Goal: Task Accomplishment & Management: Use online tool/utility

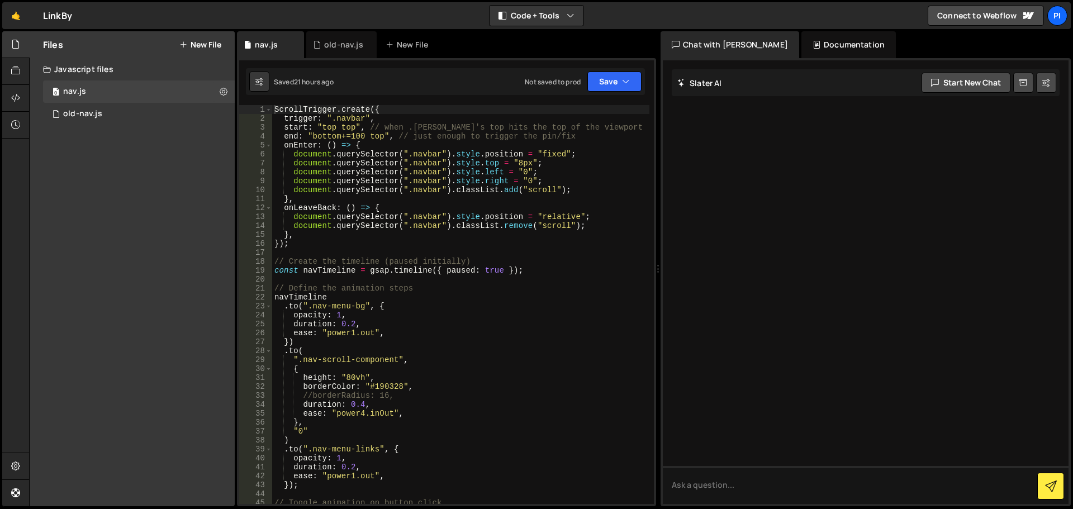
scroll to position [1, 0]
click at [291, 155] on div "ScrollTrigger . create ({ trigger : ".navbar" , start : "top top" , // when .na…" at bounding box center [460, 312] width 377 height 417
click at [294, 161] on div "ScrollTrigger . create ({ trigger : ".navbar" , start : "top top" , // when .na…" at bounding box center [460, 312] width 377 height 417
click at [293, 174] on div "ScrollTrigger . create ({ trigger : ".navbar" , start : "top top" , // when .na…" at bounding box center [460, 312] width 377 height 417
click at [293, 183] on div "ScrollTrigger . create ({ trigger : ".navbar" , start : "top top" , // when .na…" at bounding box center [460, 312] width 377 height 417
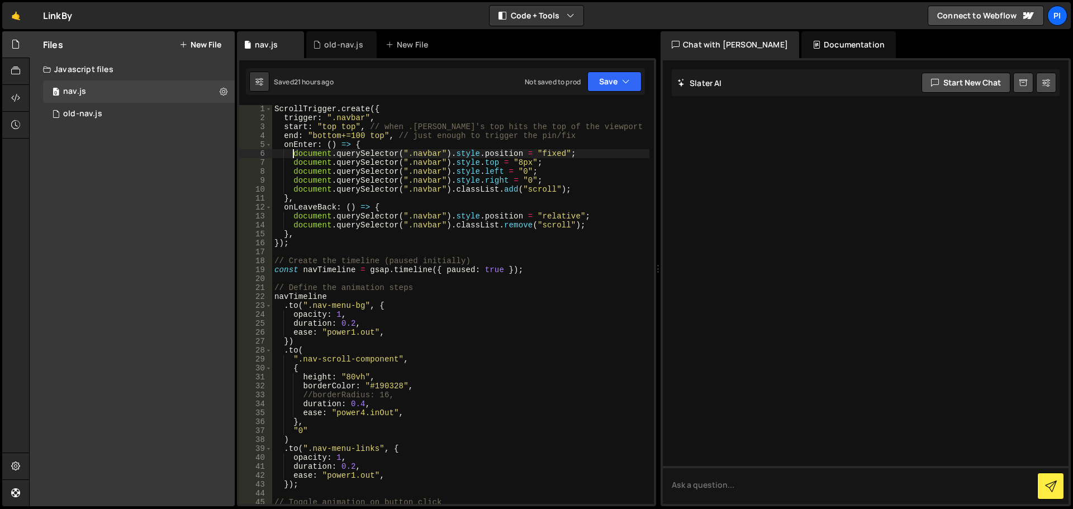
click at [293, 154] on div "ScrollTrigger . create ({ trigger : ".navbar" , start : "top top" , // when .na…" at bounding box center [460, 312] width 377 height 417
click at [604, 82] on button "Save" at bounding box center [614, 82] width 54 height 20
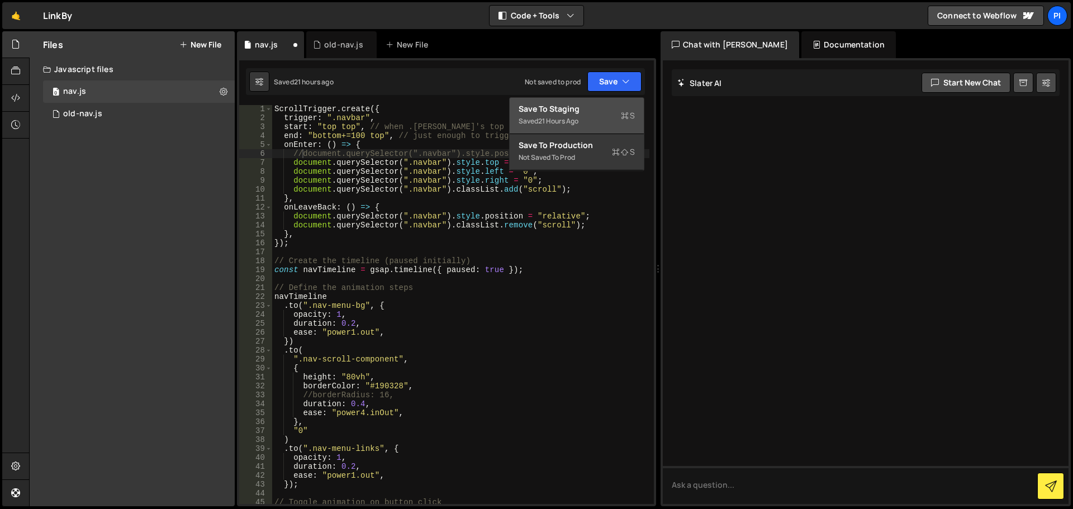
click at [564, 110] on div "Save to Staging S" at bounding box center [576, 108] width 116 height 11
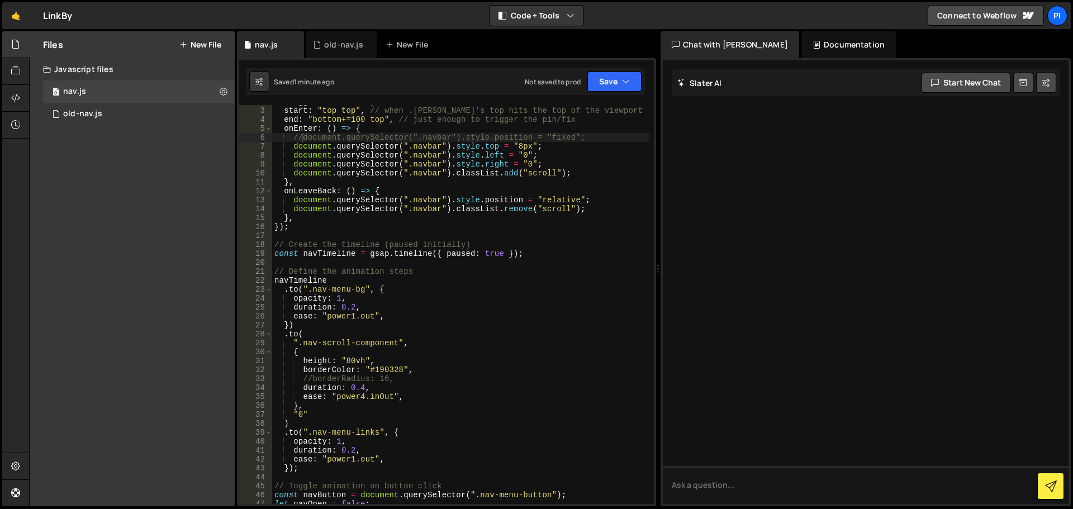
scroll to position [20, 0]
click at [292, 199] on div "start : "top top" , // when .navbar's top hits the top of the viewport end : "b…" at bounding box center [460, 311] width 377 height 417
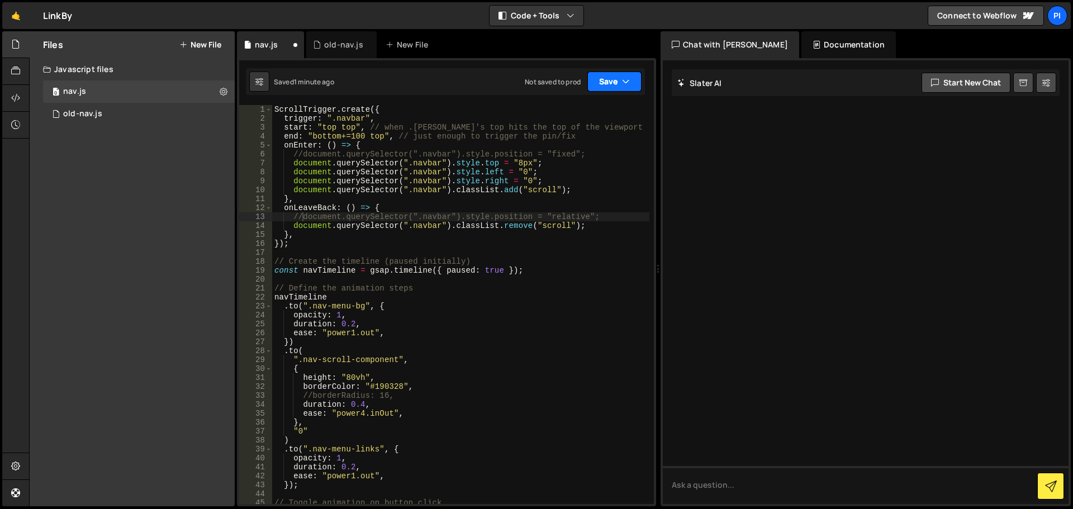
click at [631, 80] on button "Save" at bounding box center [614, 82] width 54 height 20
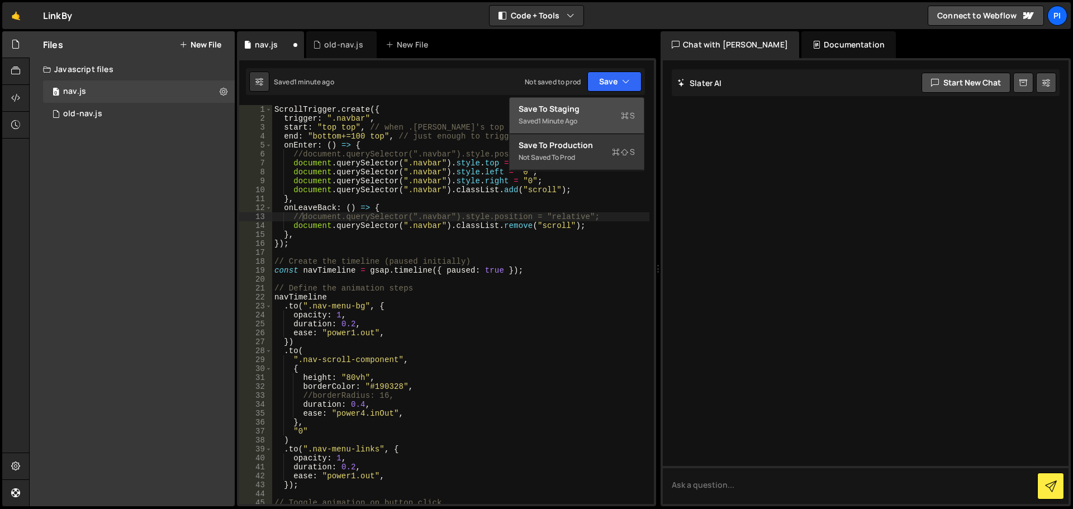
click at [585, 108] on div "Save to Staging S" at bounding box center [576, 108] width 116 height 11
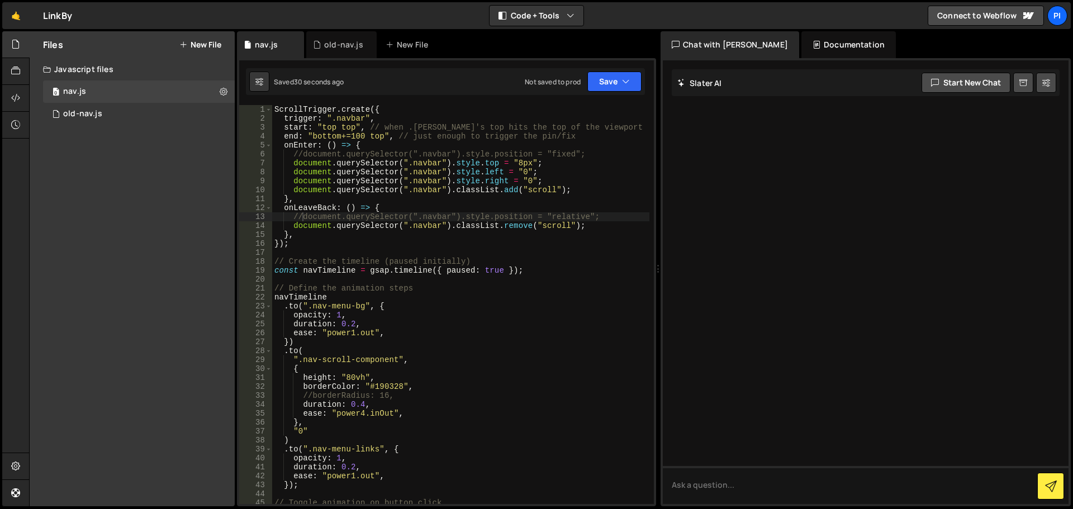
click at [578, 194] on div "ScrollTrigger . create ({ trigger : ".navbar" , start : "top top" , // when .na…" at bounding box center [460, 313] width 377 height 417
click at [639, 194] on div "ScrollTrigger . create ({ trigger : ".navbar" , start : "top top" , // when .na…" at bounding box center [460, 313] width 377 height 417
click at [578, 191] on div "ScrollTrigger . create ({ trigger : ".navbar" , start : "top top" , // when .na…" at bounding box center [460, 313] width 377 height 417
click at [565, 144] on div "ScrollTrigger . create ({ trigger : ".navbar" , start : "top top" , // when .na…" at bounding box center [460, 313] width 377 height 417
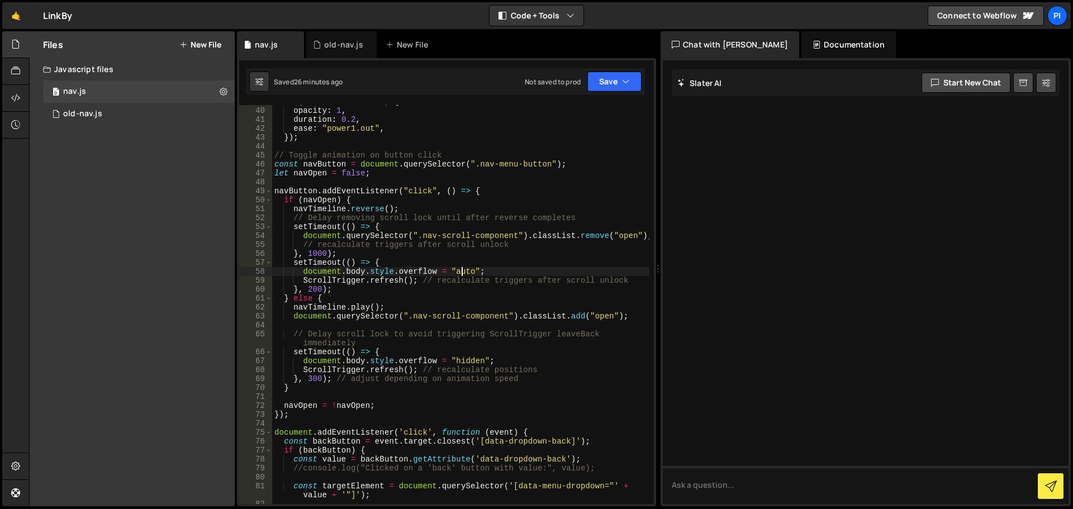
scroll to position [347, 0]
click at [463, 268] on div ". to ( ".nav-menu-links" , { opacity : 1 , duration : 0.2 , ease : "power1.out"…" at bounding box center [460, 305] width 377 height 417
click at [626, 76] on icon "button" at bounding box center [626, 81] width 8 height 11
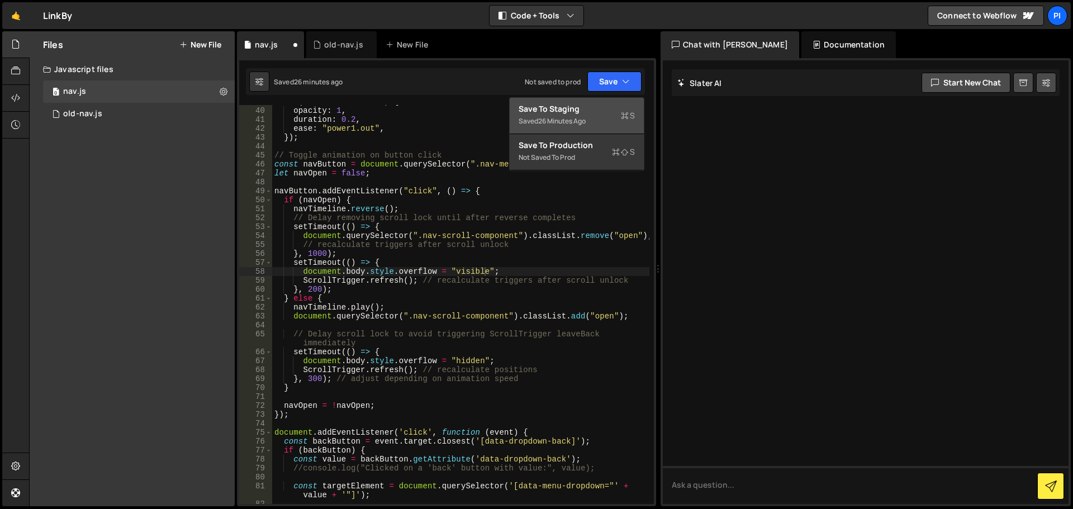
click at [574, 102] on button "Save to Staging S Saved 26 minutes ago" at bounding box center [577, 116] width 134 height 36
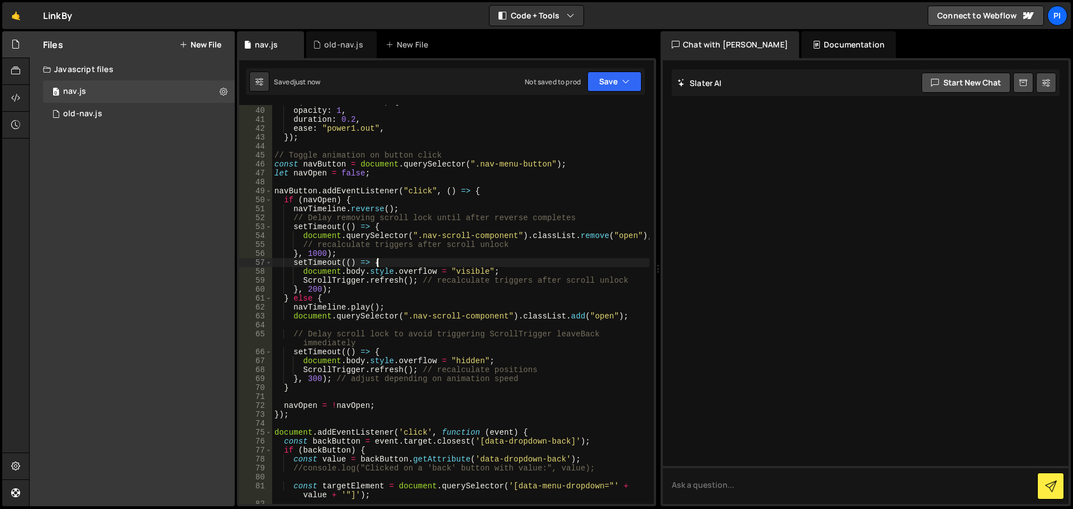
scroll to position [0, 7]
click at [515, 260] on div ". to ( ".nav-menu-links" , { opacity : 1 , duration : 0.2 , ease : "power1.out"…" at bounding box center [460, 305] width 377 height 417
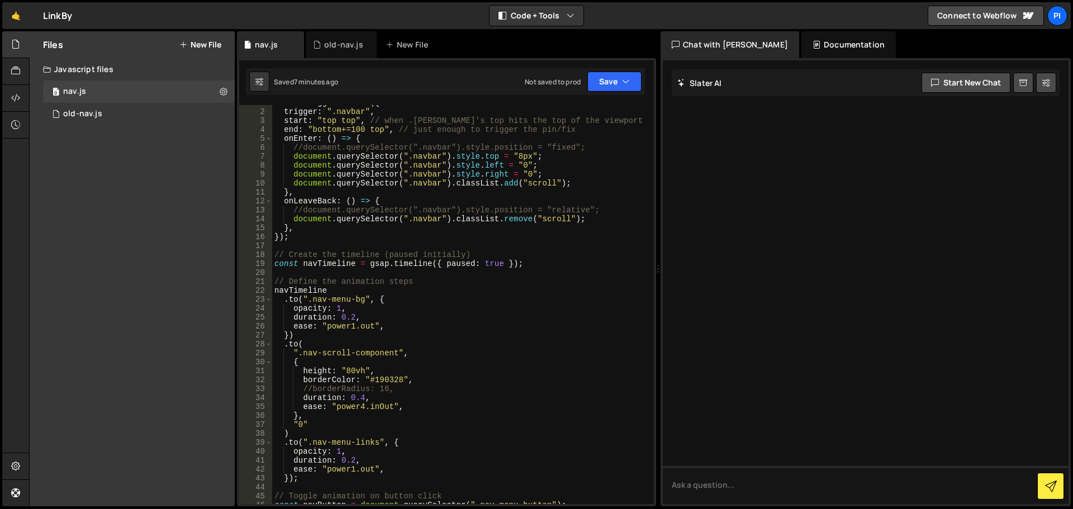
scroll to position [0, 0]
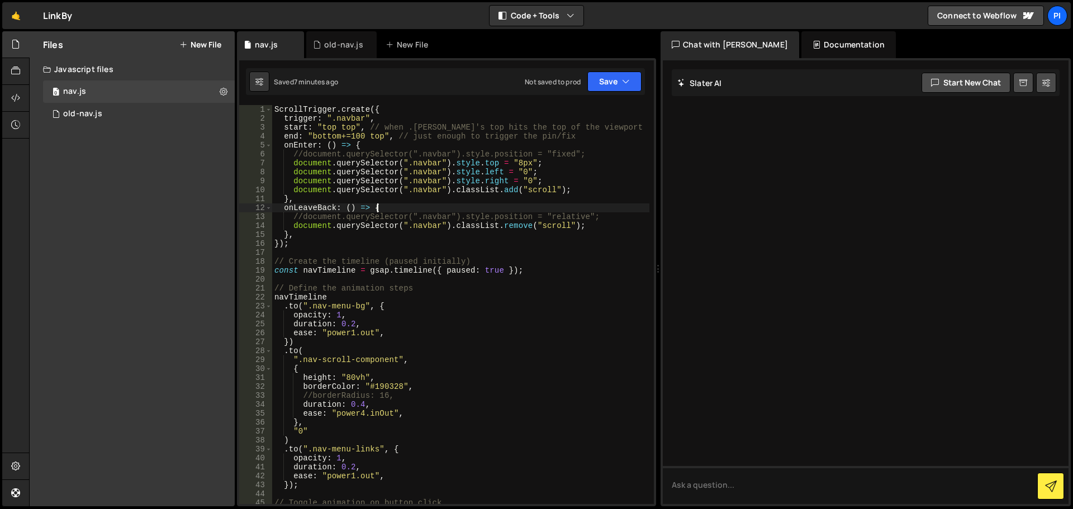
click at [549, 205] on div "ScrollTrigger . create ({ trigger : ".navbar" , start : "top top" , // when .na…" at bounding box center [460, 313] width 377 height 417
click at [407, 268] on div "ScrollTrigger . create ({ trigger : ".navbar" , start : "top top" , // when .na…" at bounding box center [460, 313] width 377 height 417
click at [598, 212] on div "ScrollTrigger . create ({ trigger : ".navbar" , start : "top top" , // when .na…" at bounding box center [460, 313] width 377 height 417
click at [596, 215] on div "ScrollTrigger . create ({ trigger : ".navbar" , start : "top top" , // when .na…" at bounding box center [460, 313] width 377 height 417
click at [601, 158] on div "ScrollTrigger . create ({ trigger : ".navbar" , start : "top top" , // when .na…" at bounding box center [460, 313] width 377 height 417
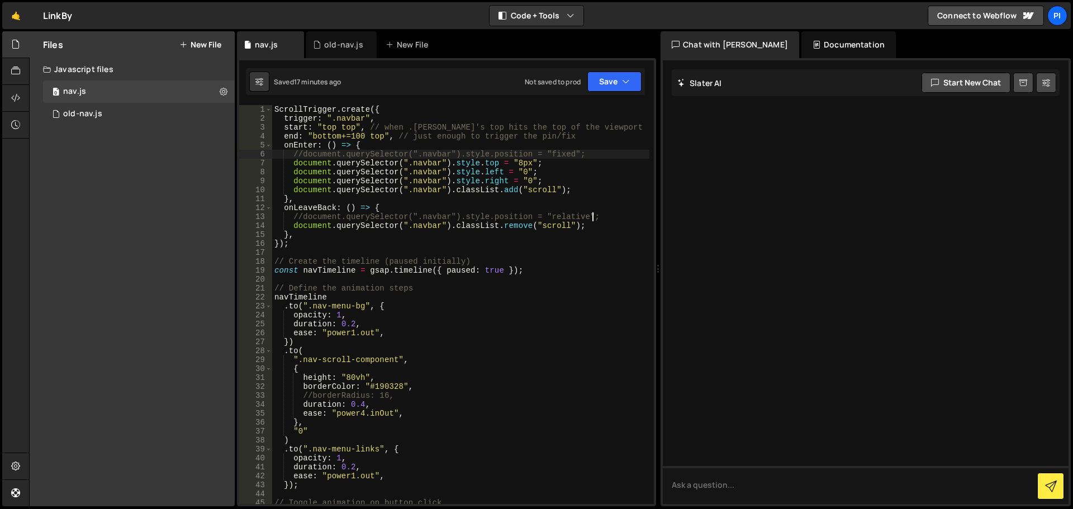
type textarea "//document.querySelector(".navbar").style.position = "fixed";"
